Goal: Task Accomplishment & Management: Use online tool/utility

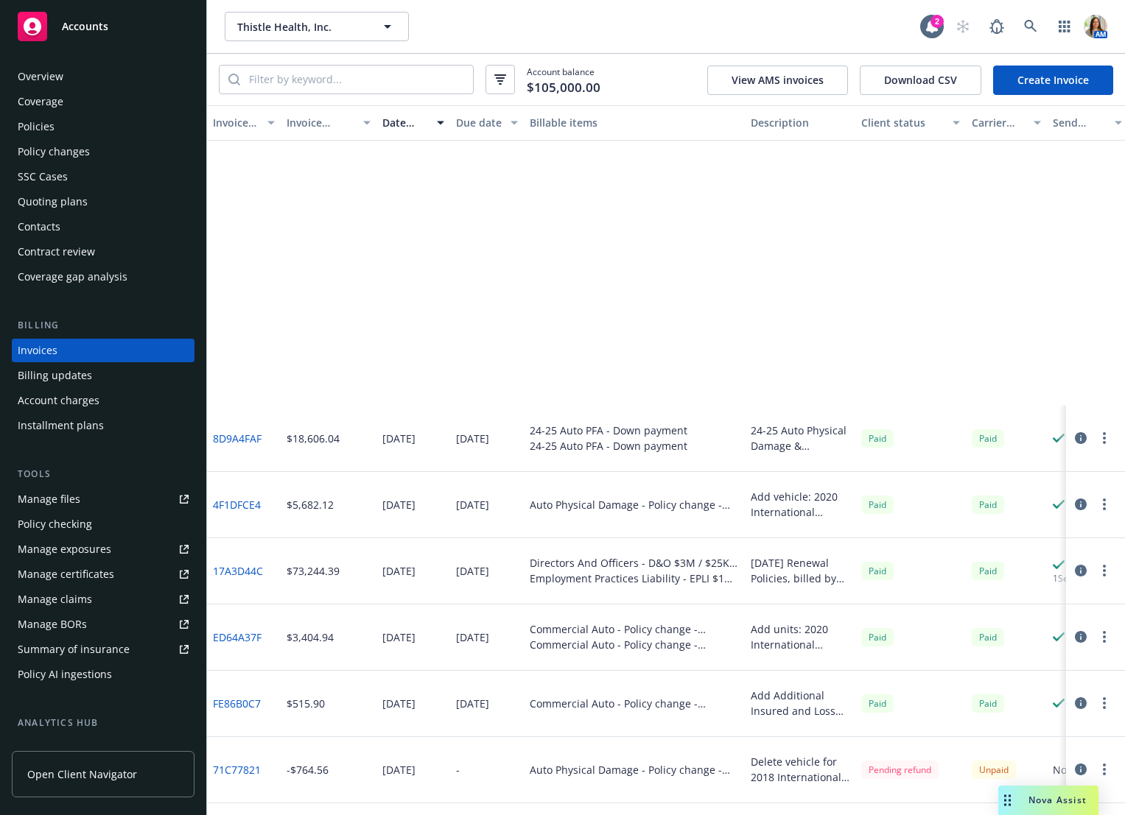
scroll to position [385, 0]
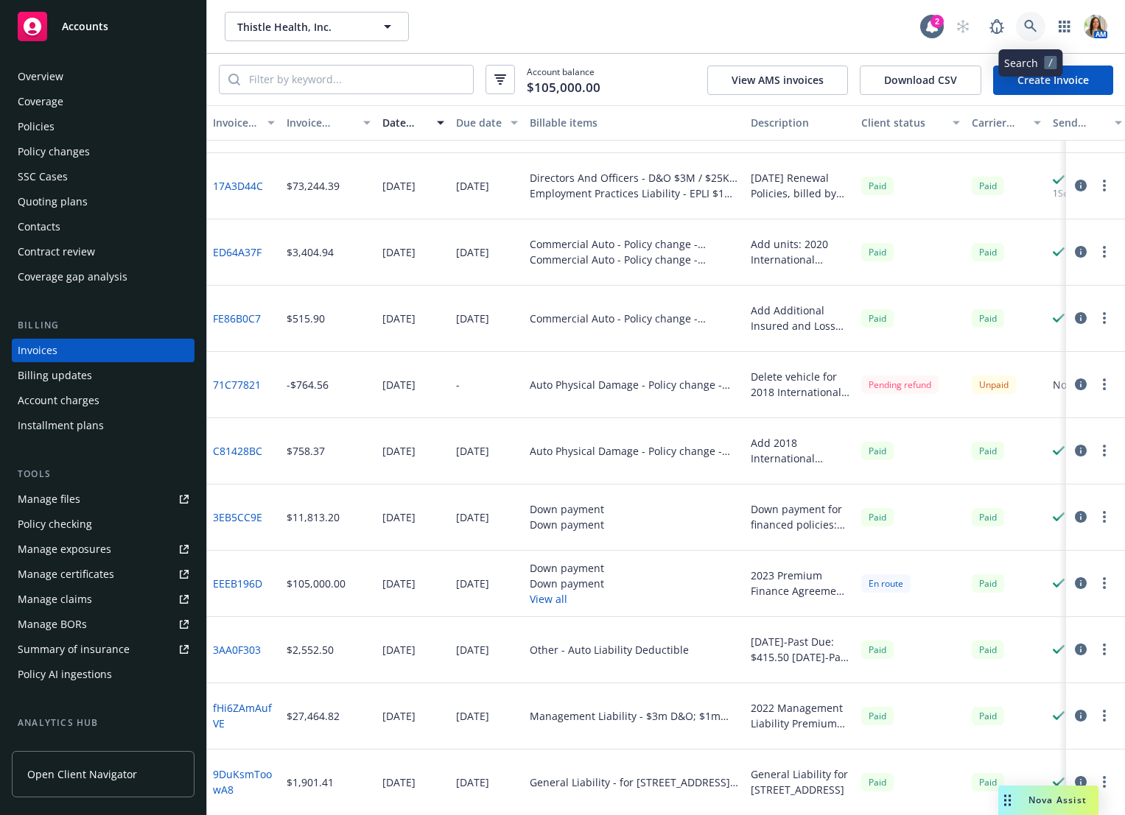
click at [1037, 21] on link at bounding box center [1030, 26] width 29 height 29
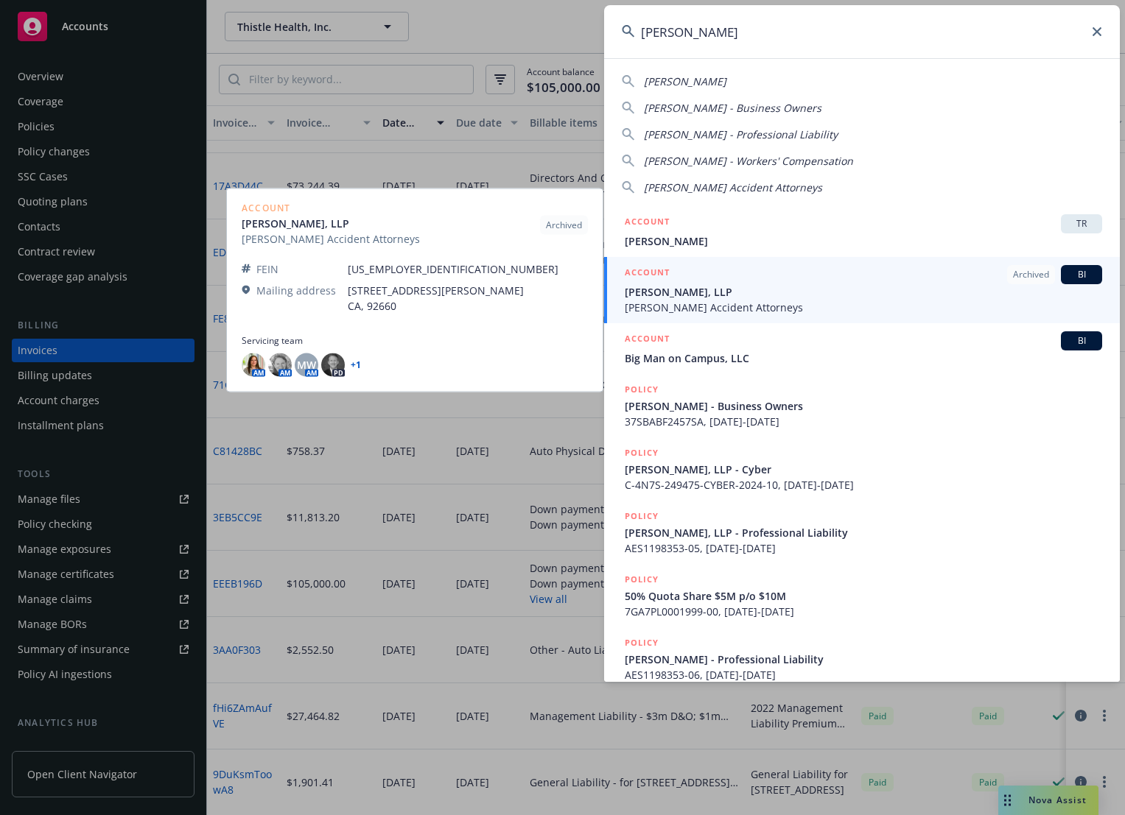
type input "[PERSON_NAME]"
click at [724, 300] on span "[PERSON_NAME] Accident Attorneys" at bounding box center [863, 307] width 477 height 15
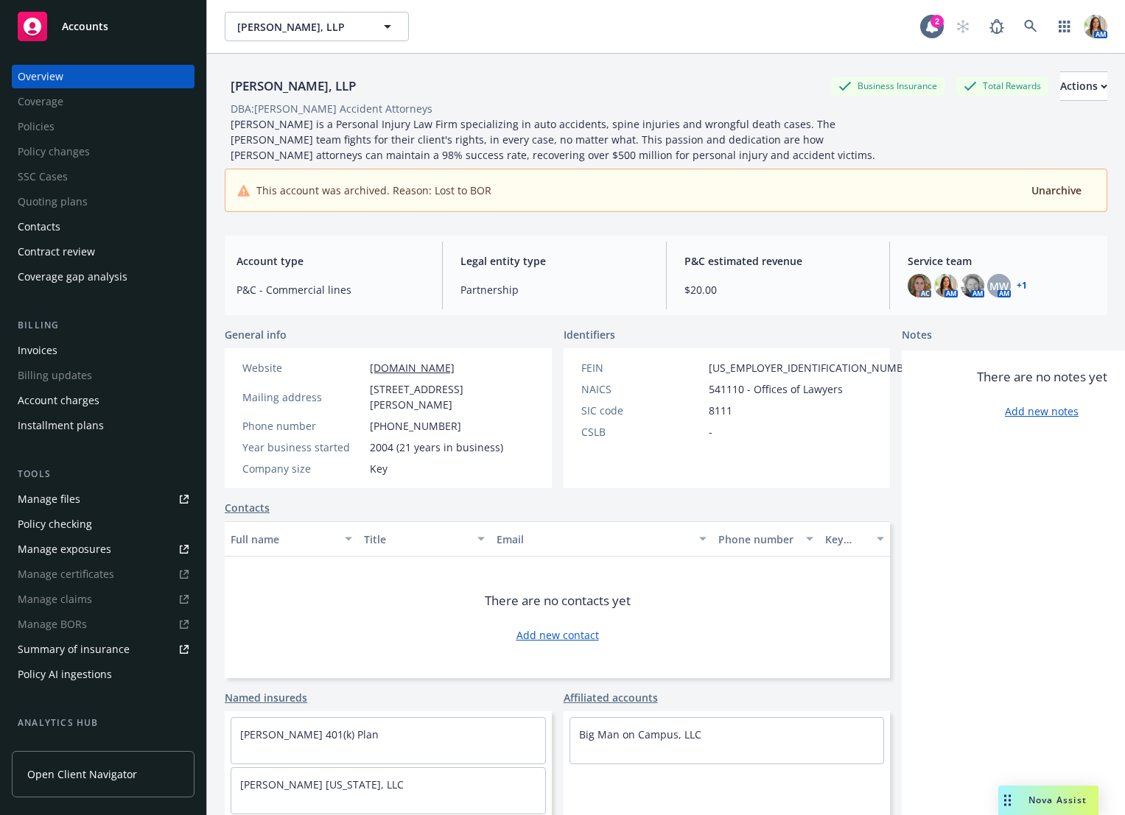
click at [107, 501] on link "Manage files" at bounding box center [103, 500] width 183 height 24
click at [1019, 23] on link at bounding box center [1030, 26] width 29 height 29
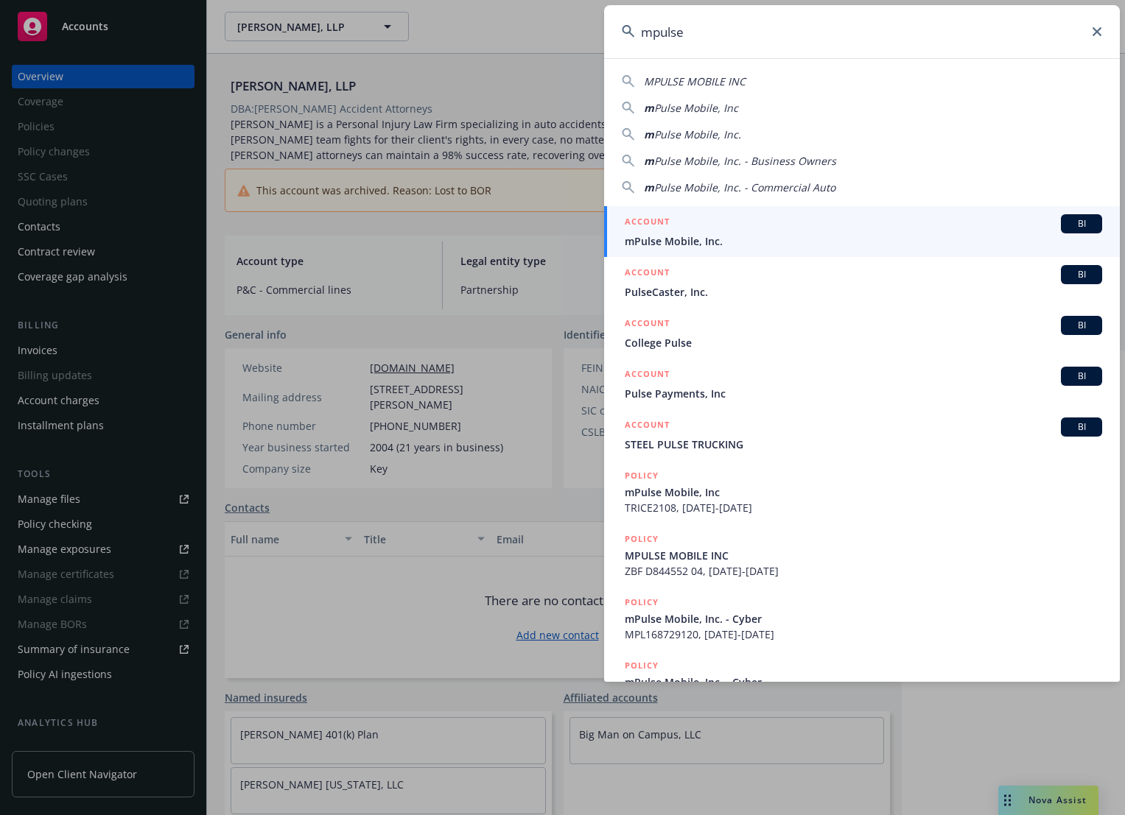
type input "mpulse"
click at [714, 240] on span "mPulse Mobile, Inc." at bounding box center [863, 241] width 477 height 15
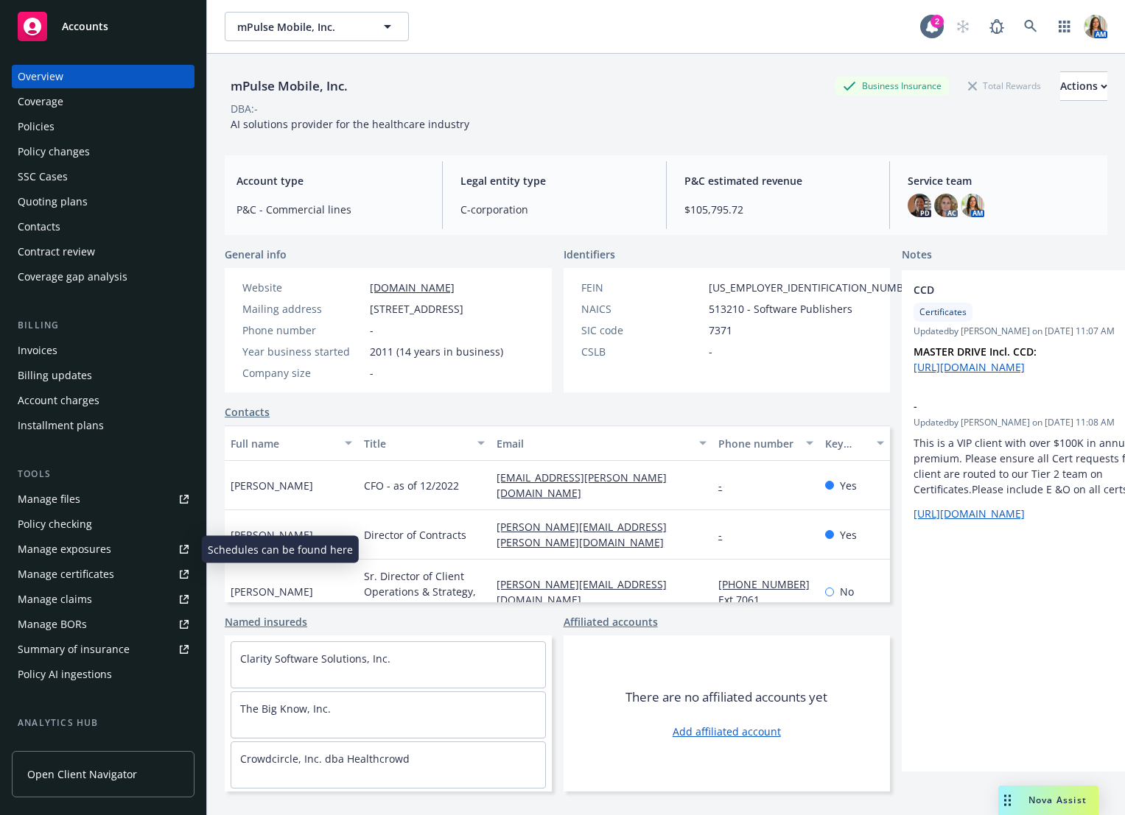
click at [90, 553] on div "Manage exposures" at bounding box center [65, 550] width 94 height 24
click at [1096, 82] on button "Actions" at bounding box center [1083, 85] width 47 height 29
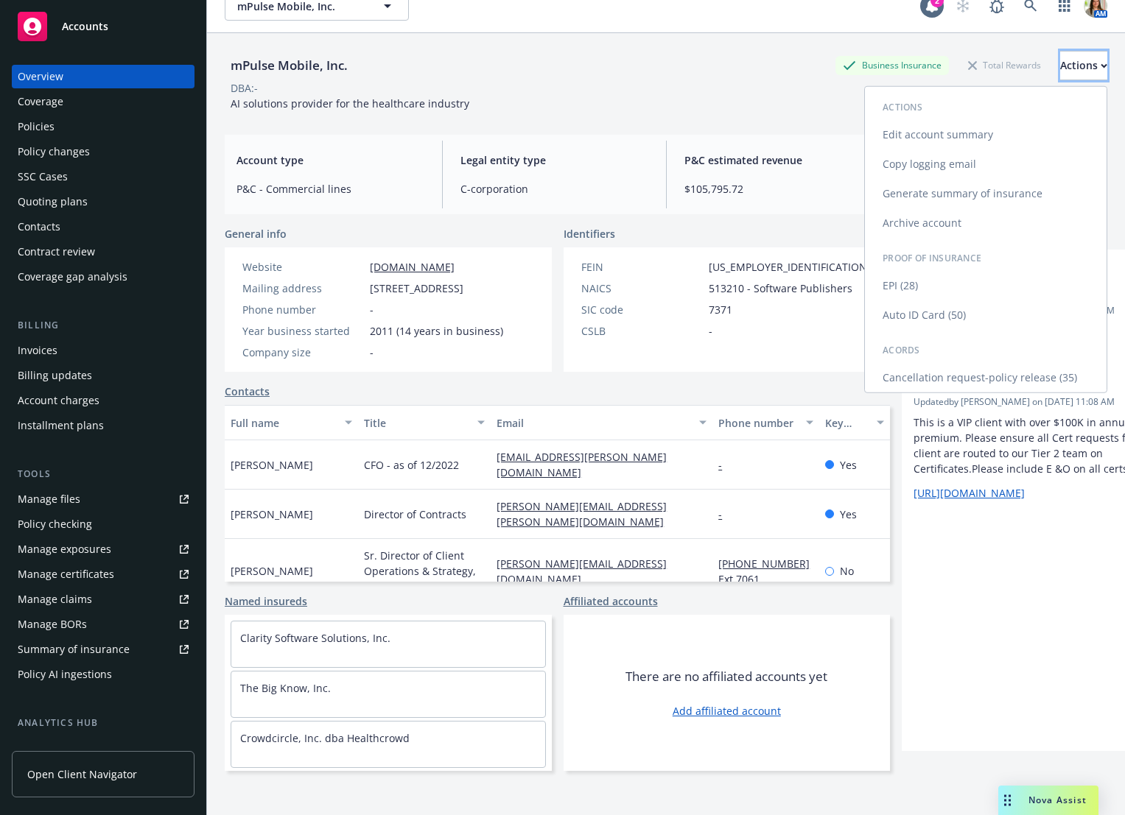
scroll to position [25, 0]
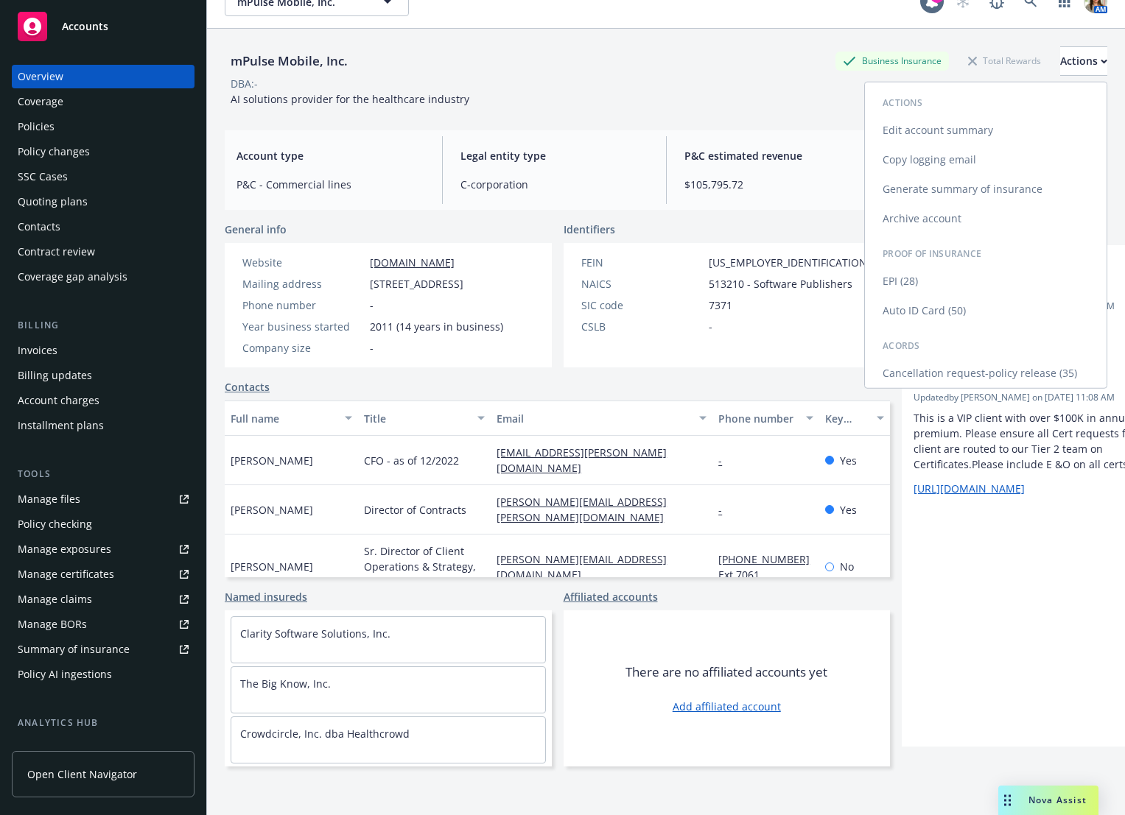
click at [997, 194] on link "Generate summary of insurance" at bounding box center [986, 189] width 242 height 29
